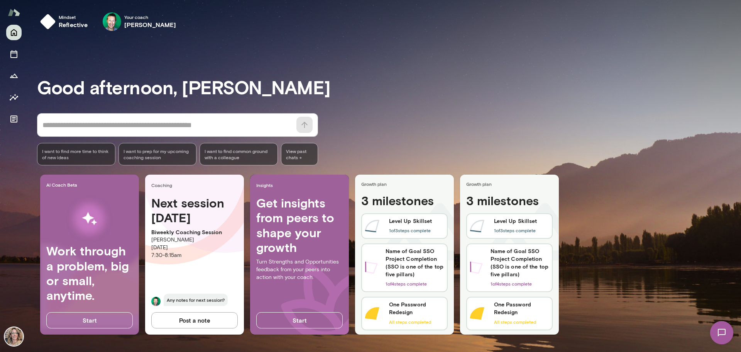
click at [719, 325] on img at bounding box center [722, 333] width 32 height 32
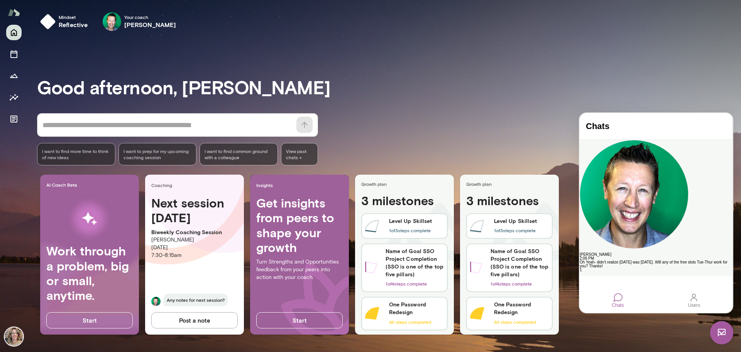
click at [619, 260] on div "Oh Yeah- didn't realize [DATE] was [DATE]. Will any of the free slots Tue-Thur …" at bounding box center [656, 264] width 153 height 8
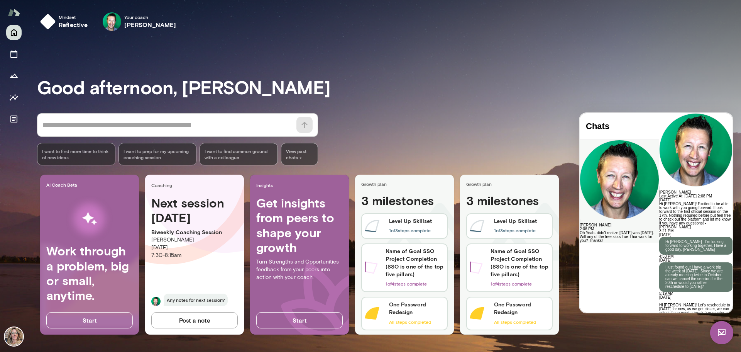
scroll to position [345, 0]
click at [13, 56] on icon "Sessions" at bounding box center [13, 53] width 9 height 9
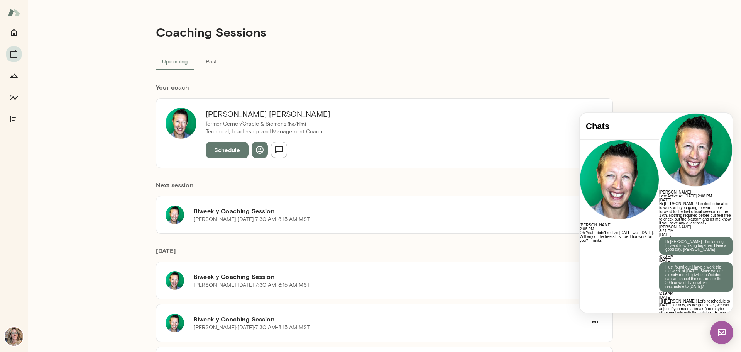
click at [717, 330] on img at bounding box center [721, 332] width 23 height 23
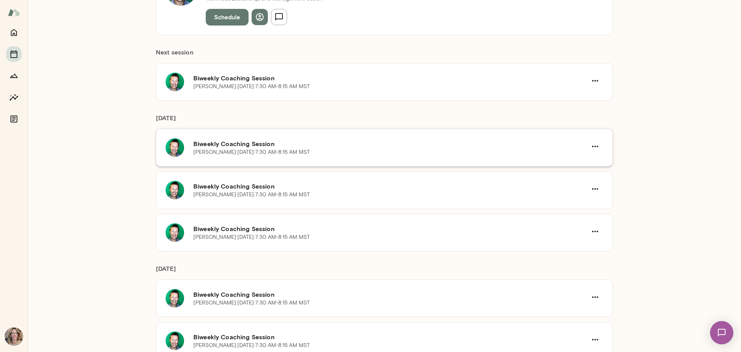
scroll to position [154, 0]
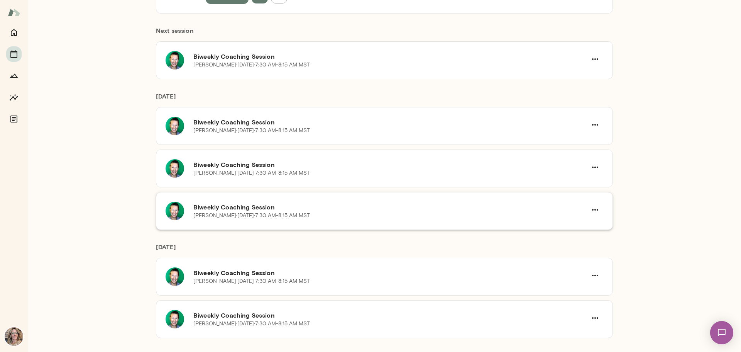
click at [212, 207] on h6 "Biweekly Coaching Session" at bounding box center [390, 206] width 394 height 9
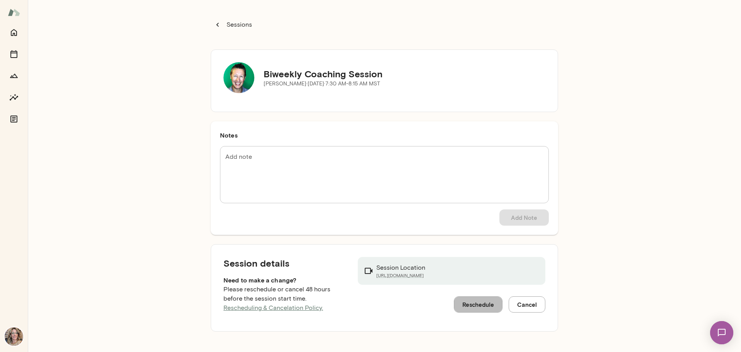
click at [467, 305] on button "Reschedule" at bounding box center [478, 304] width 49 height 16
